Goal: Information Seeking & Learning: Learn about a topic

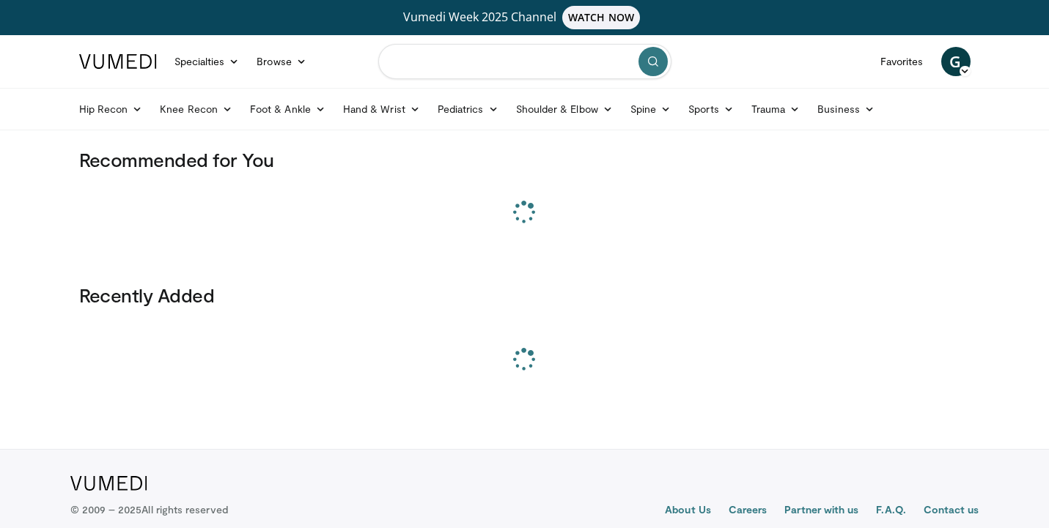
click at [465, 68] on input "Search topics, interventions" at bounding box center [524, 61] width 293 height 35
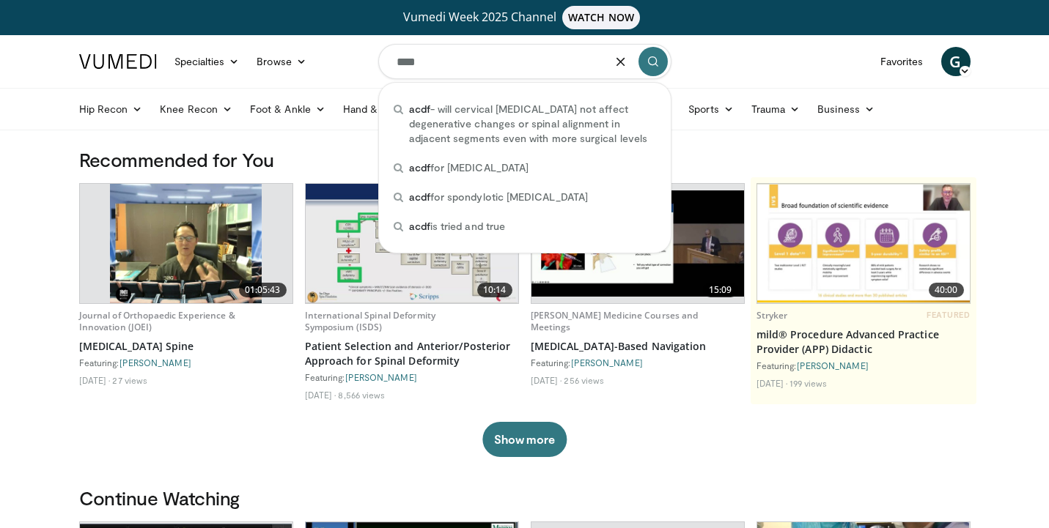
type input "****"
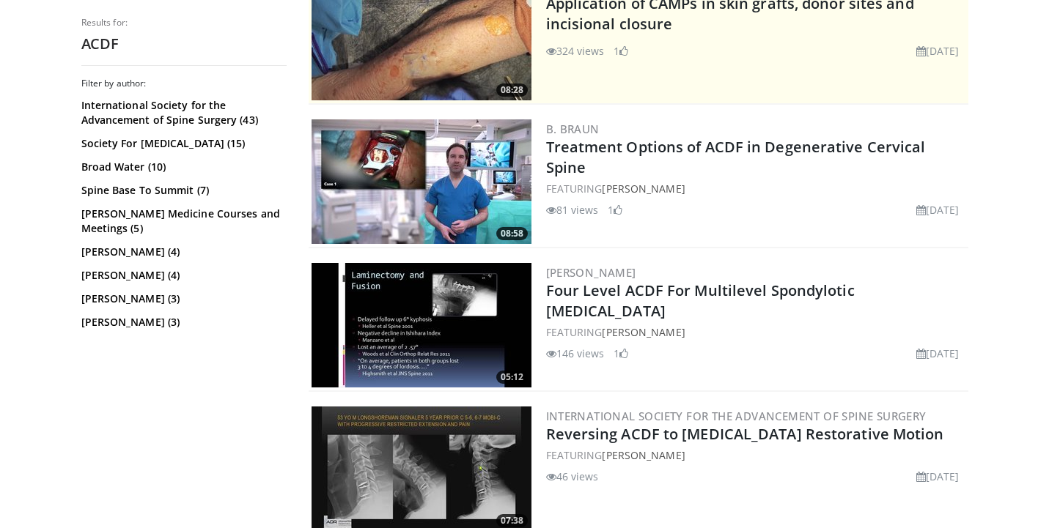
scroll to position [370, 0]
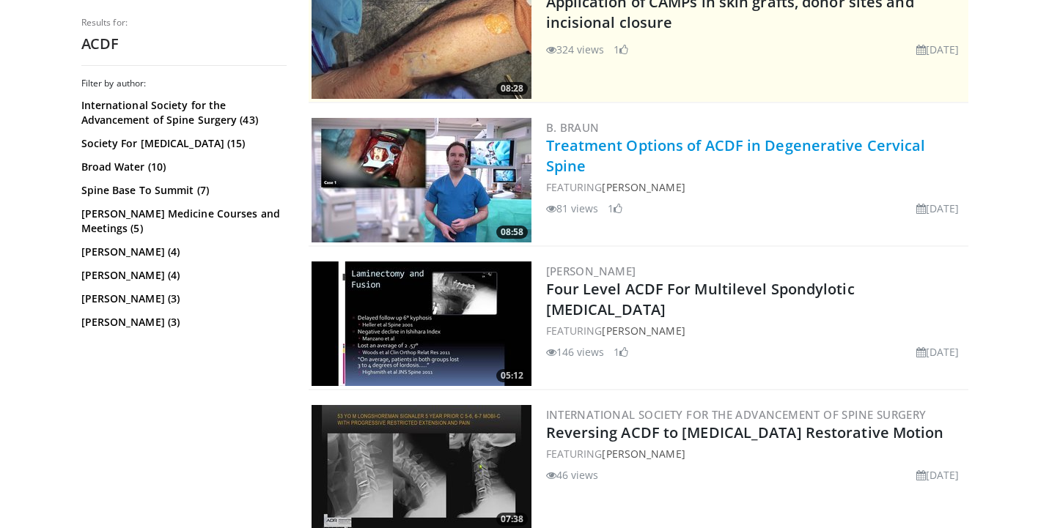
click at [886, 144] on link "Treatment Options of ACDF in Degenerative Cervical Spine" at bounding box center [736, 156] width 380 height 40
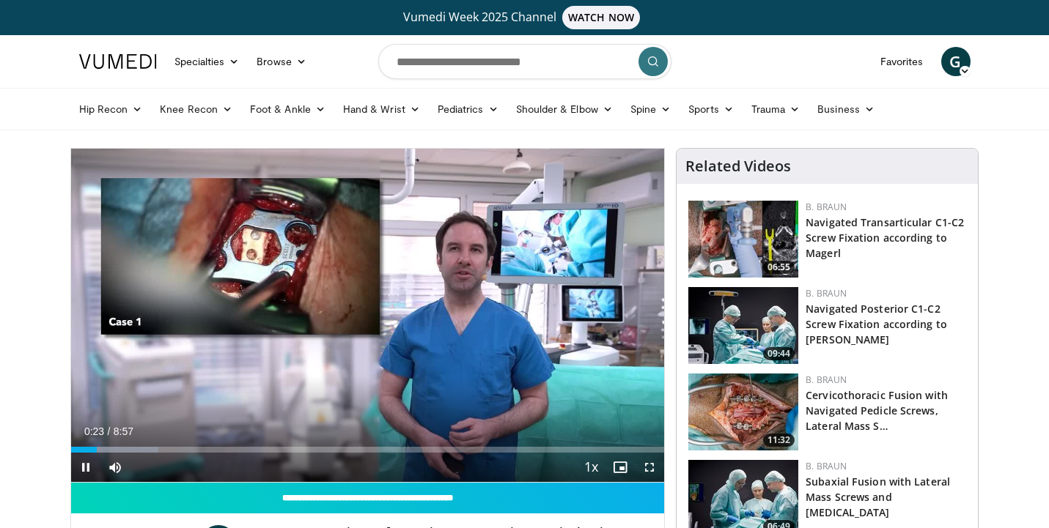
click at [152, 482] on button "+" at bounding box center [143, 489] width 18 height 15
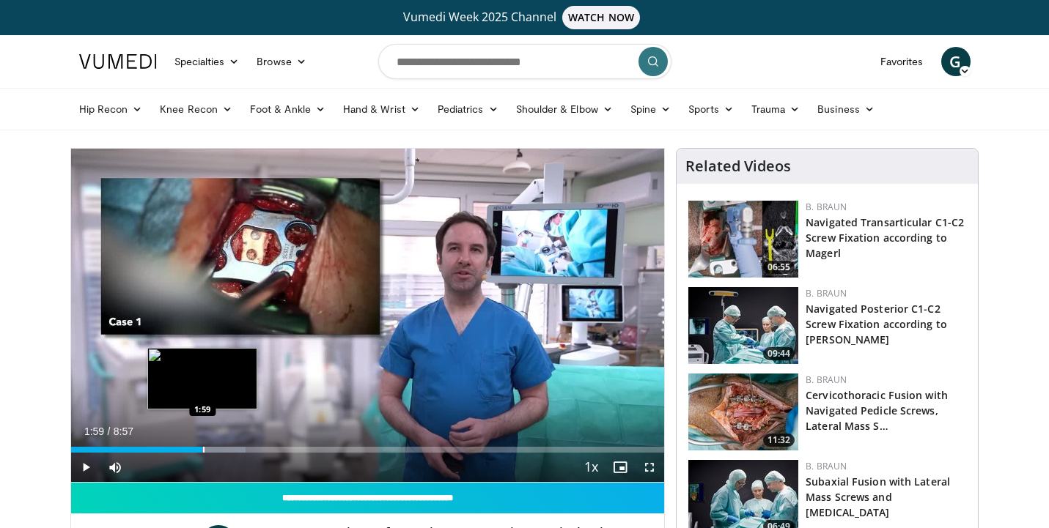
click at [203, 448] on div "Progress Bar" at bounding box center [203, 450] width 1 height 6
click at [220, 449] on div "Progress Bar" at bounding box center [220, 450] width 1 height 6
click at [217, 452] on div "Progress Bar" at bounding box center [217, 450] width 1 height 6
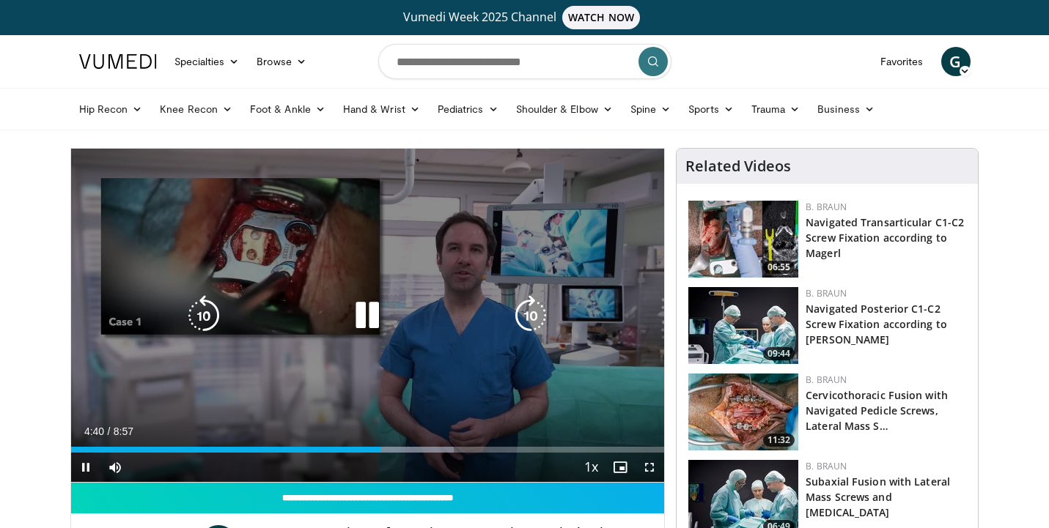
click at [566, 220] on div "10 seconds Tap to unmute" at bounding box center [368, 315] width 594 height 333
